Goal: Information Seeking & Learning: Learn about a topic

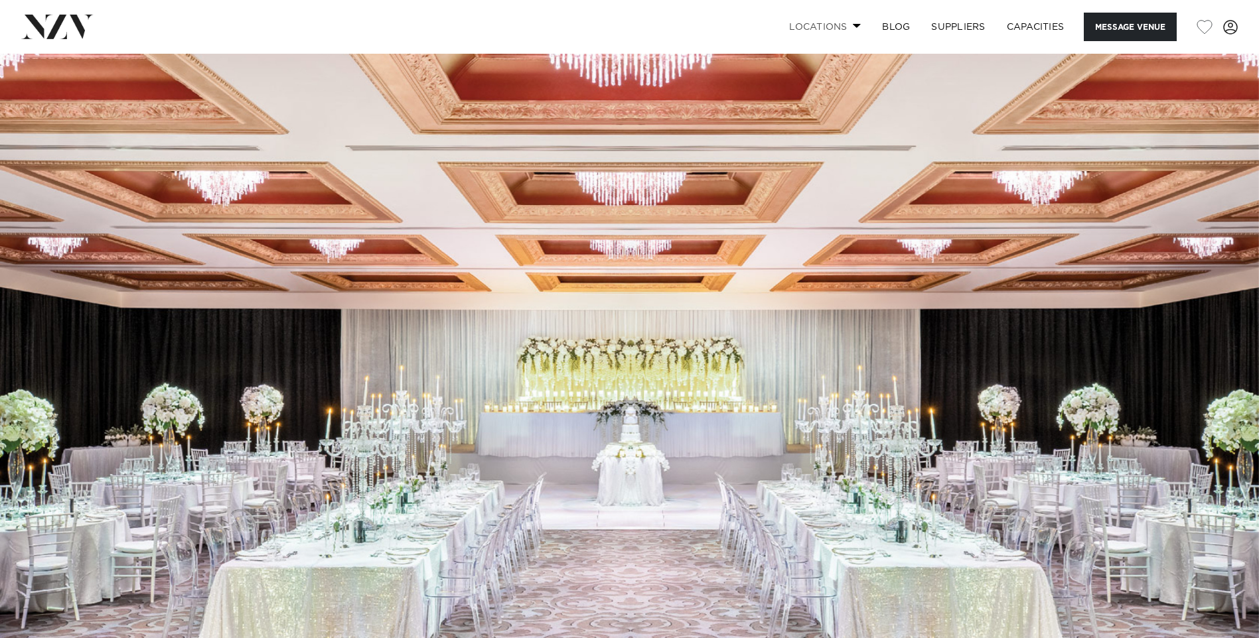
click at [853, 28] on span at bounding box center [857, 25] width 9 height 5
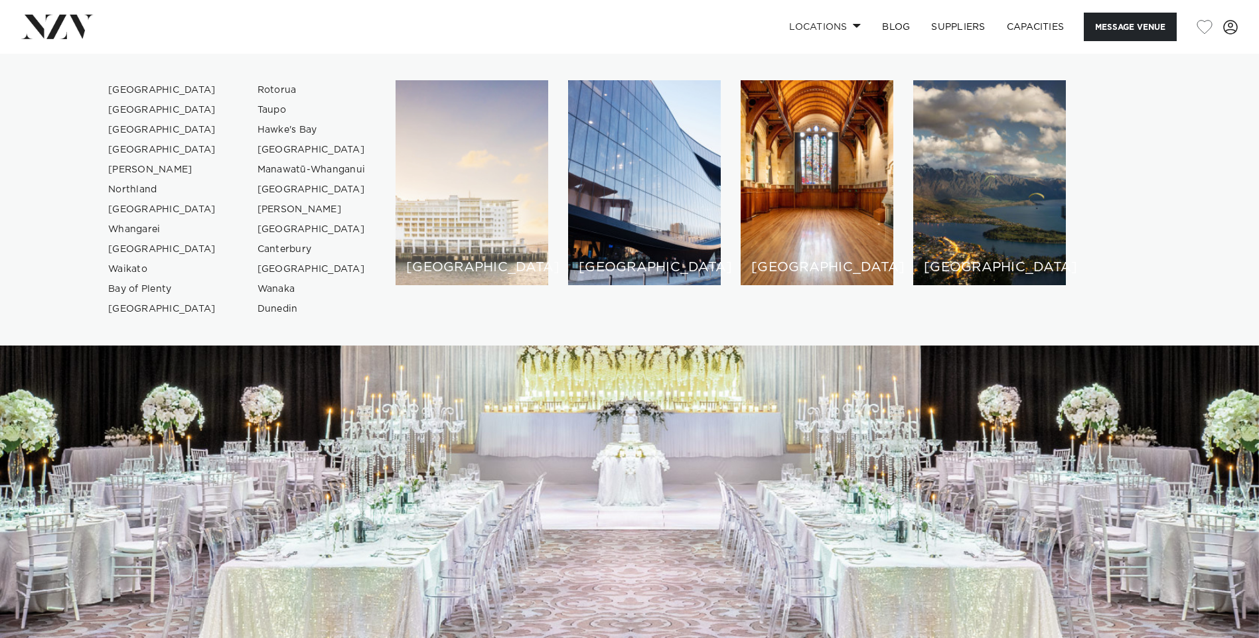
click at [481, 178] on div "[GEOGRAPHIC_DATA]" at bounding box center [471, 182] width 153 height 205
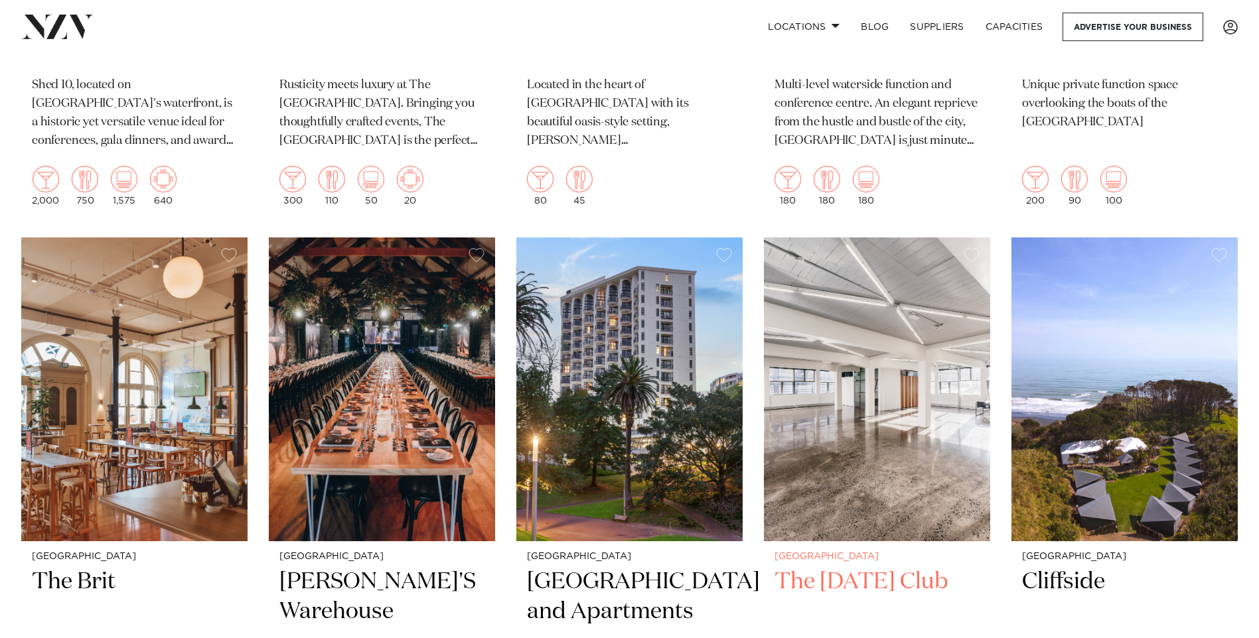
scroll to position [11677, 0]
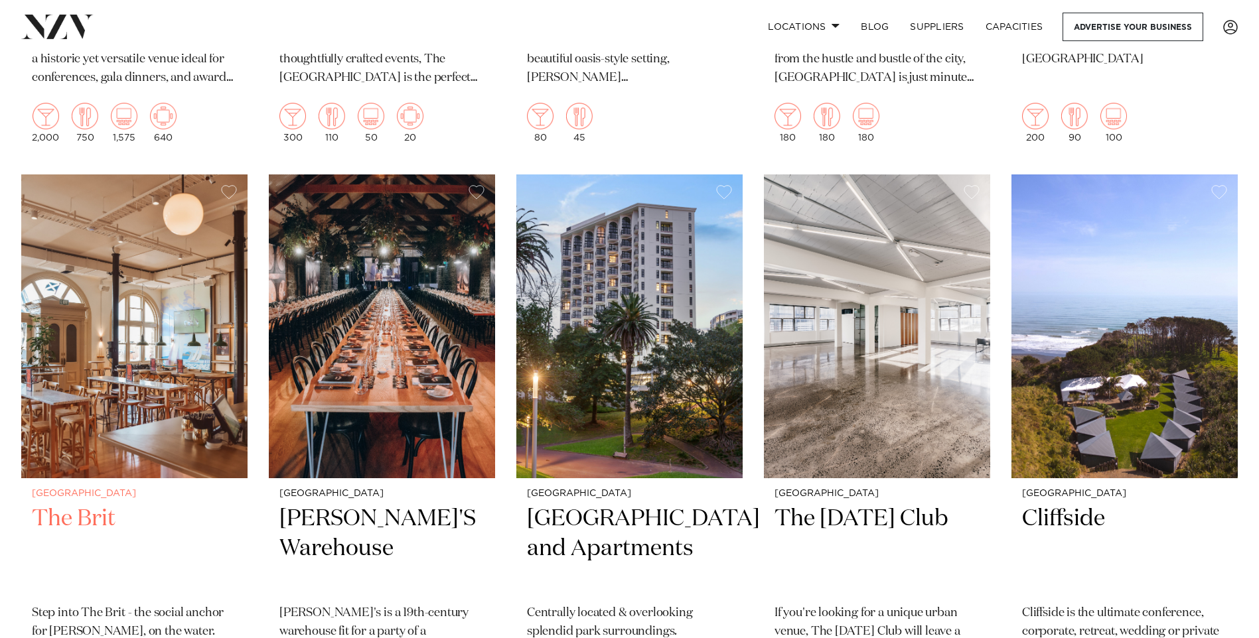
drag, startPoint x: 62, startPoint y: 463, endPoint x: 167, endPoint y: 500, distance: 111.8
click at [167, 504] on h2 "The Brit" at bounding box center [134, 549] width 205 height 90
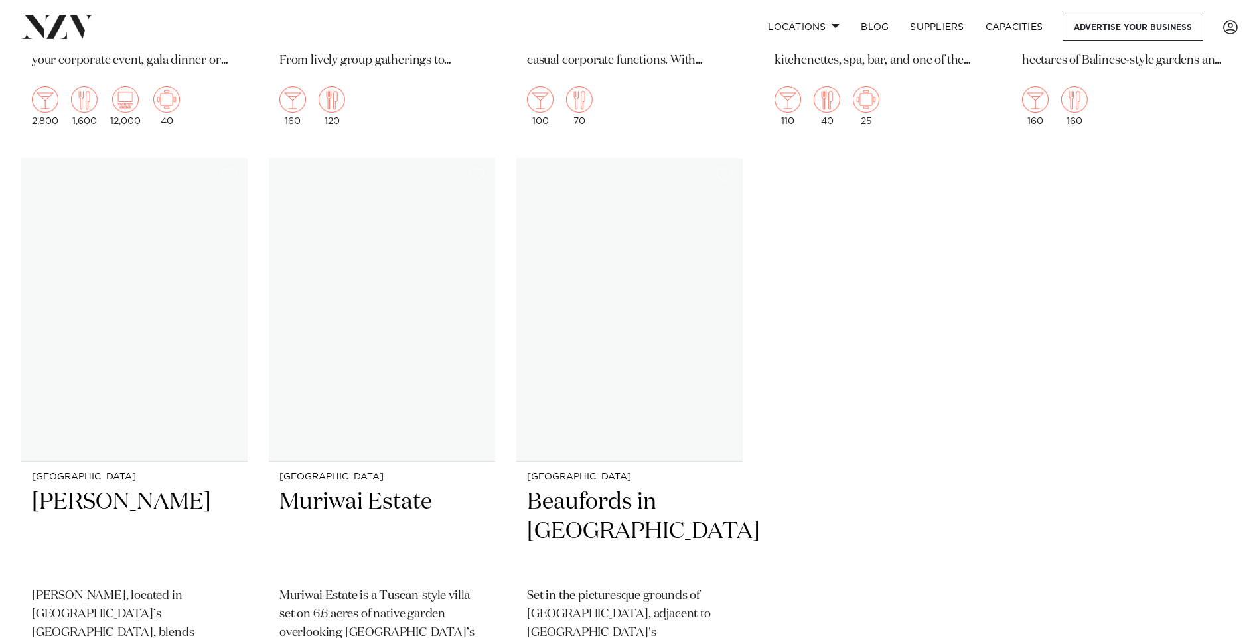
scroll to position [14663, 0]
